Goal: Task Accomplishment & Management: Manage account settings

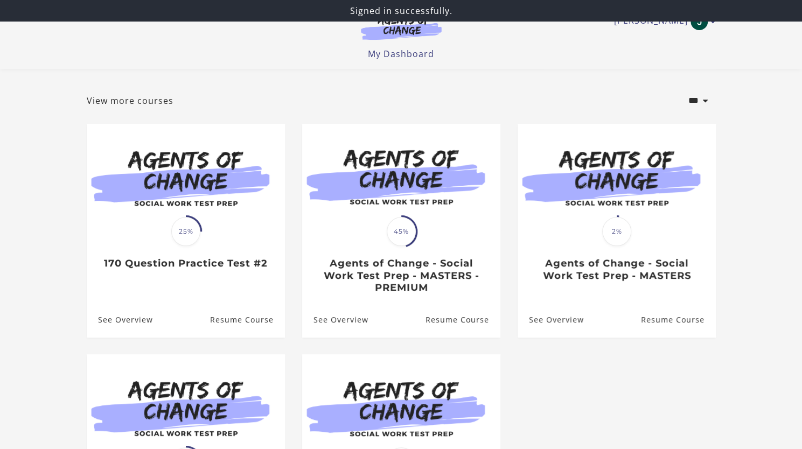
scroll to position [45, 0]
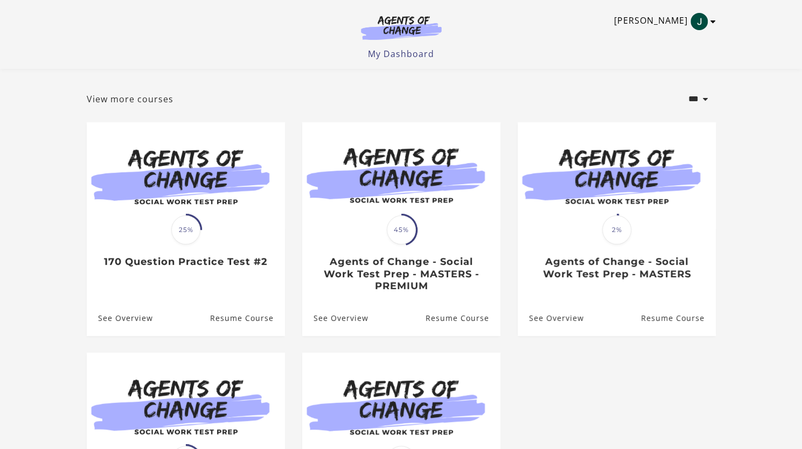
click at [708, 18] on link "[PERSON_NAME]" at bounding box center [662, 21] width 96 height 17
click at [498, 39] on div "[PERSON_NAME] My Account Support Sign Out Toggle menu Menu My Dashboard My Acco…" at bounding box center [401, 30] width 629 height 60
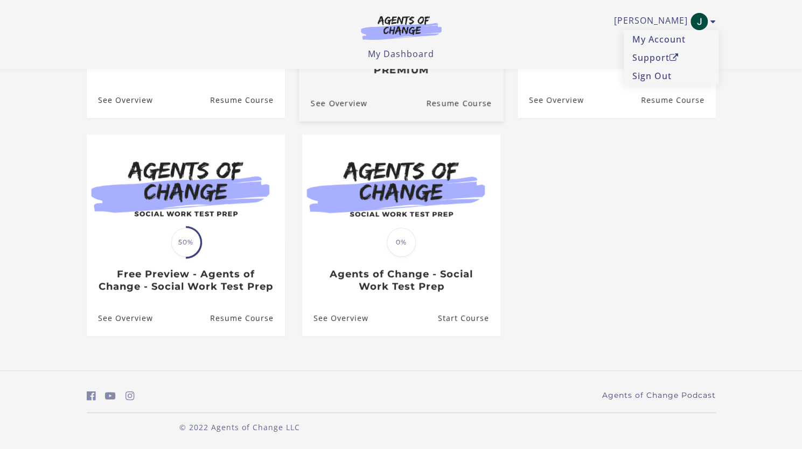
scroll to position [276, 0]
